Goal: Navigation & Orientation: Find specific page/section

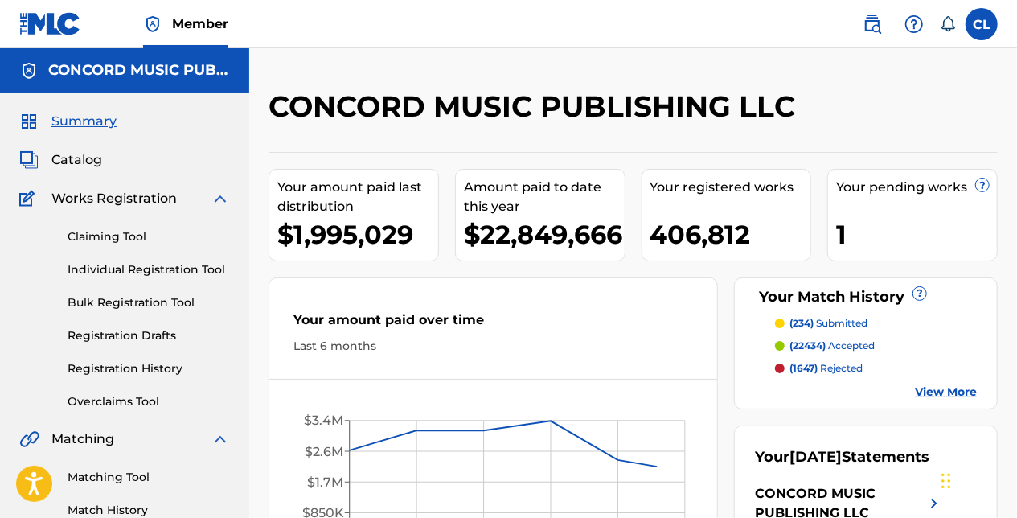
click at [72, 158] on span "Catalog" at bounding box center [76, 159] width 51 height 19
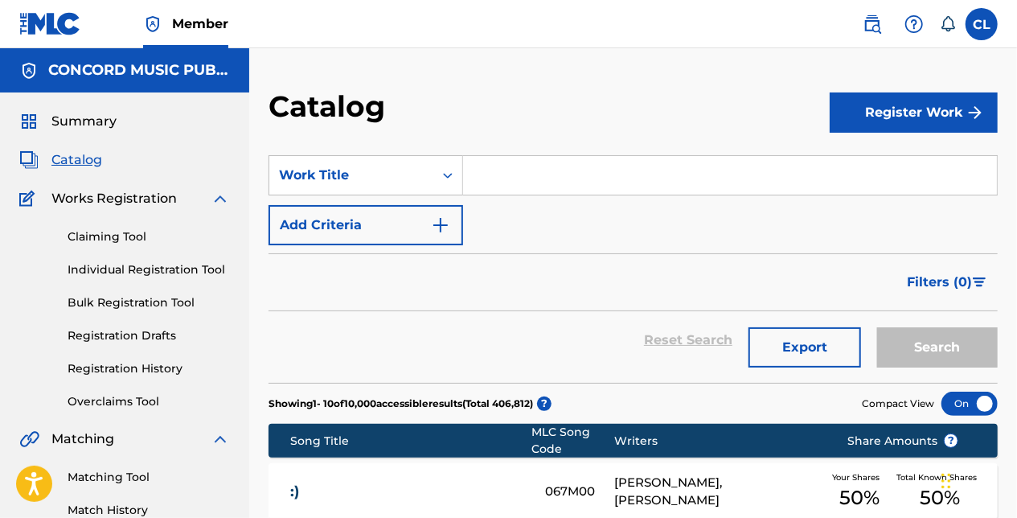
click at [82, 119] on span "Summary" at bounding box center [83, 121] width 65 height 19
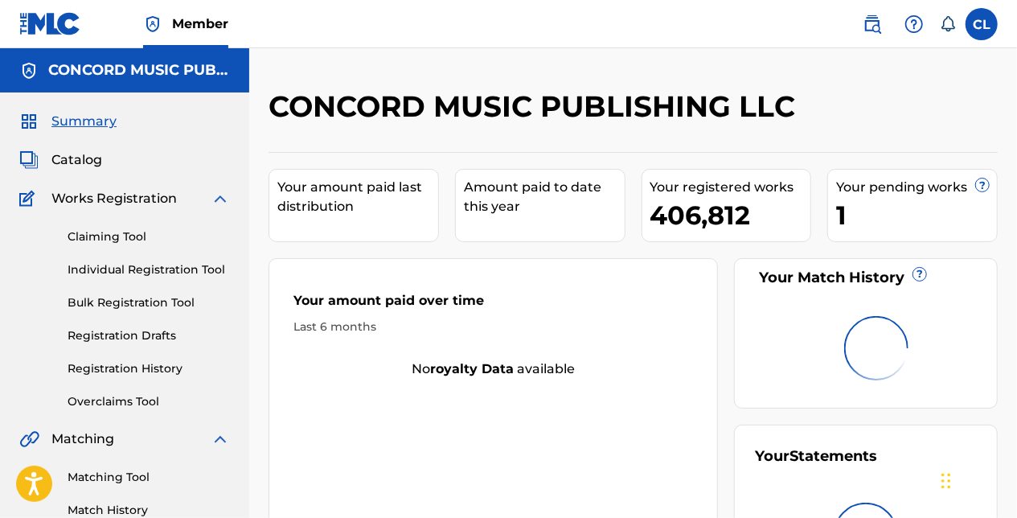
click at [75, 158] on span "Catalog" at bounding box center [76, 159] width 51 height 19
